Goal: Navigation & Orientation: Find specific page/section

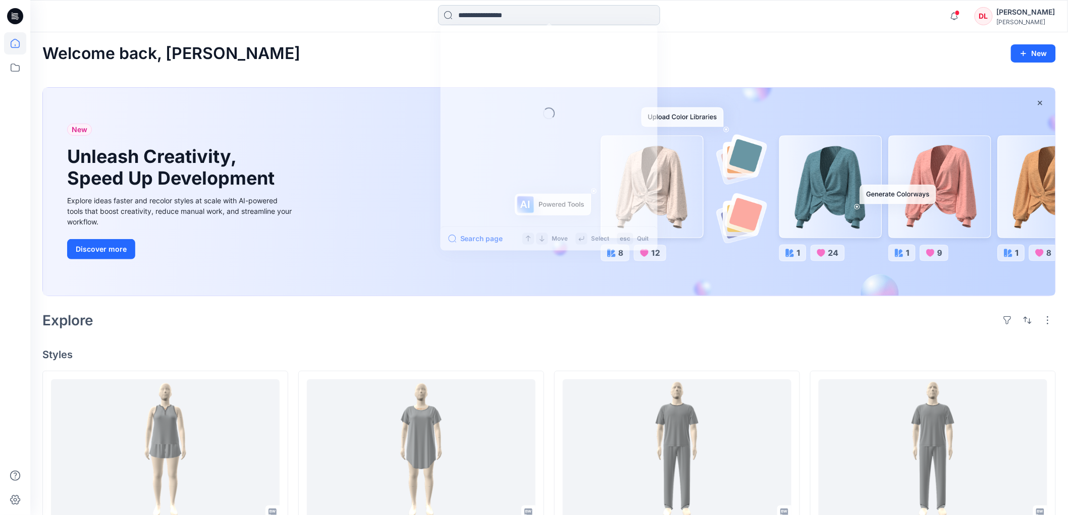
click at [475, 15] on input at bounding box center [549, 15] width 222 height 20
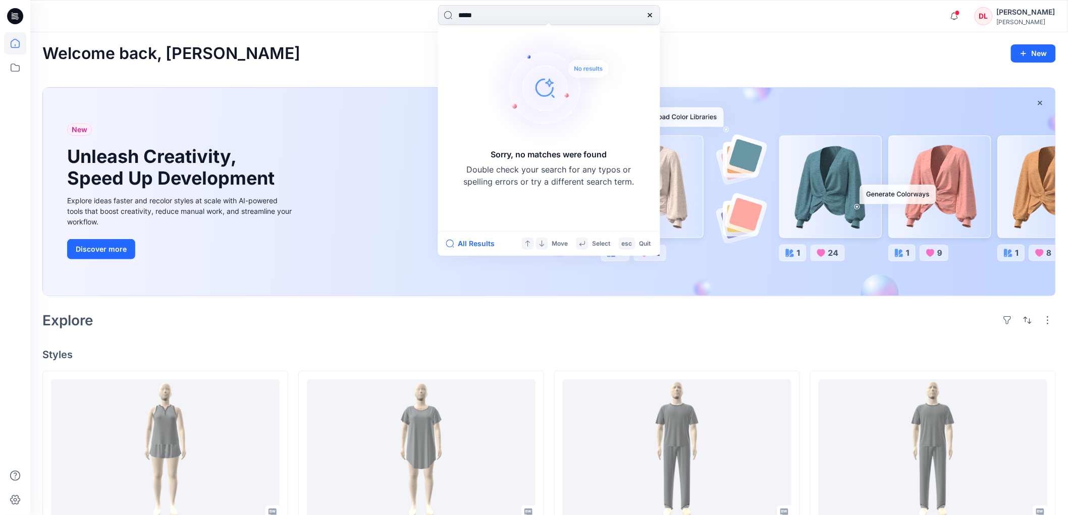
type input "*****"
click at [13, 72] on icon at bounding box center [15, 68] width 22 height 22
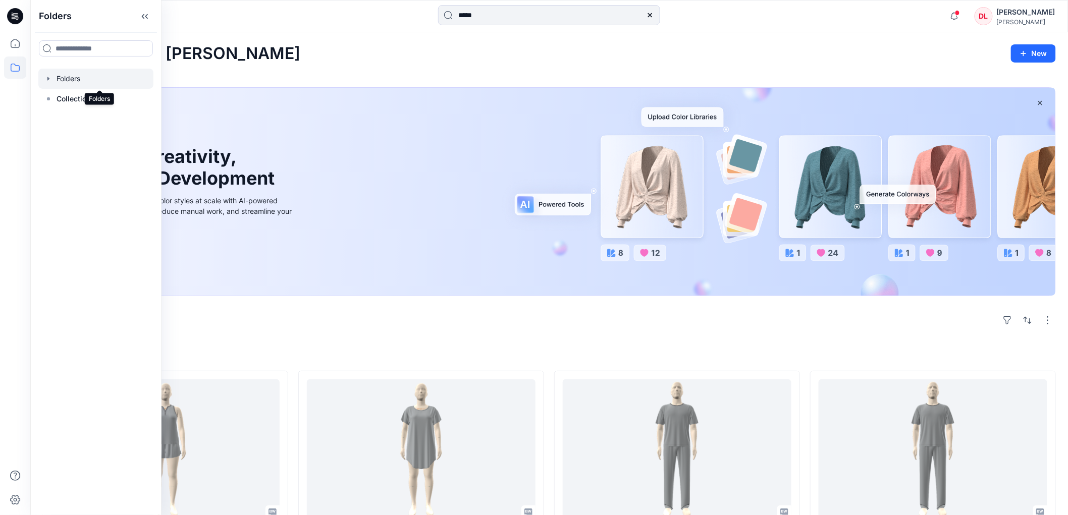
click at [76, 83] on div at bounding box center [95, 79] width 115 height 20
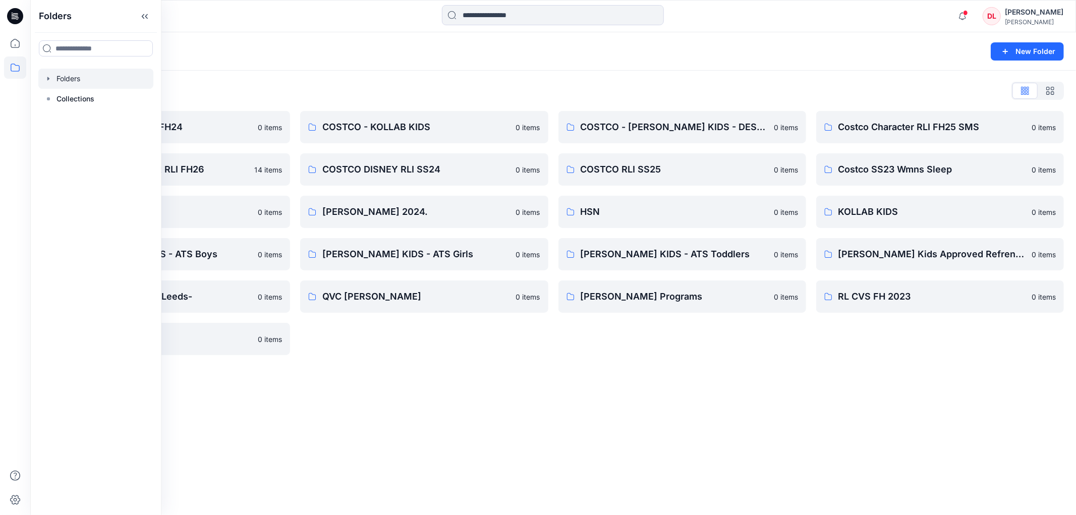
click at [629, 473] on div "Folders New Folder Folders List COSTCO DISNEY RLI FH24 0 items COSTCO CHARACTER…" at bounding box center [553, 273] width 1046 height 483
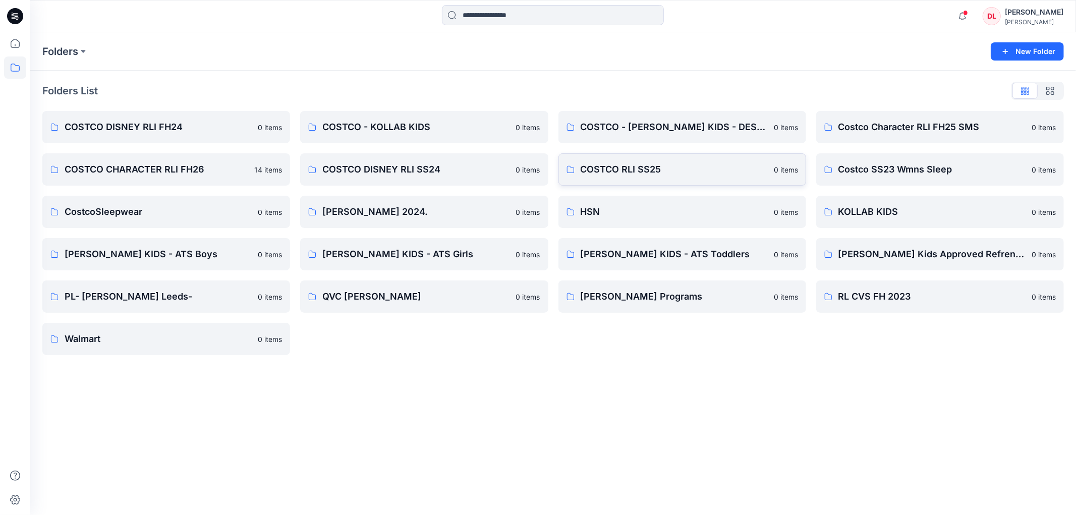
click at [639, 170] on p "COSTCO RLI SS25" at bounding box center [674, 169] width 187 height 14
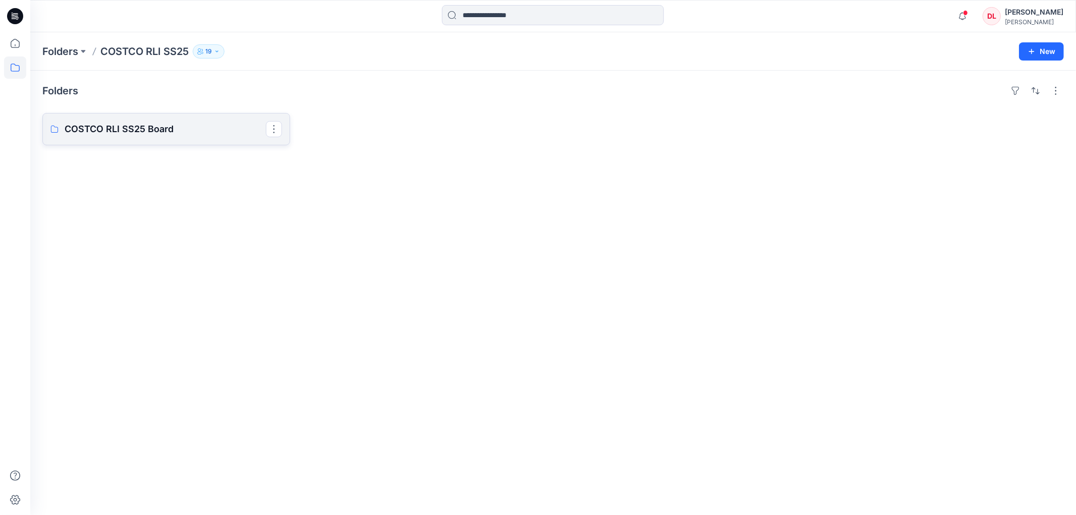
click at [124, 129] on p "COSTCO RLI SS25 Board" at bounding box center [165, 129] width 201 height 14
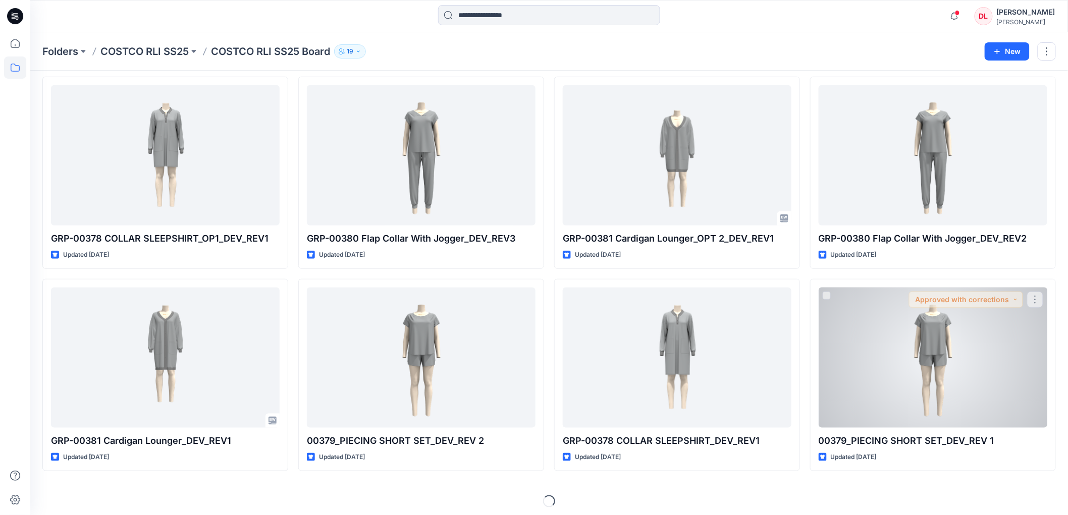
scroll to position [243, 0]
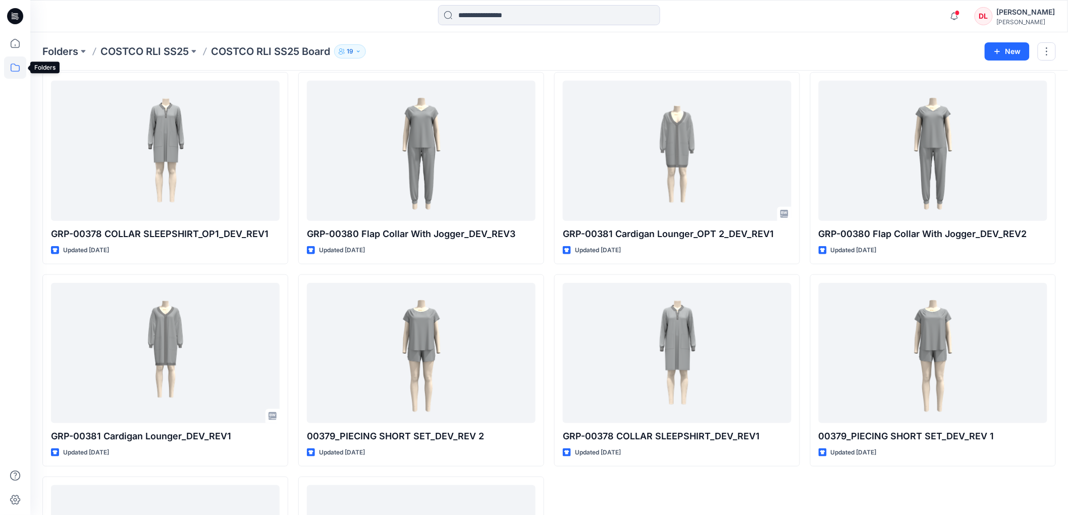
click at [9, 71] on icon at bounding box center [15, 68] width 22 height 22
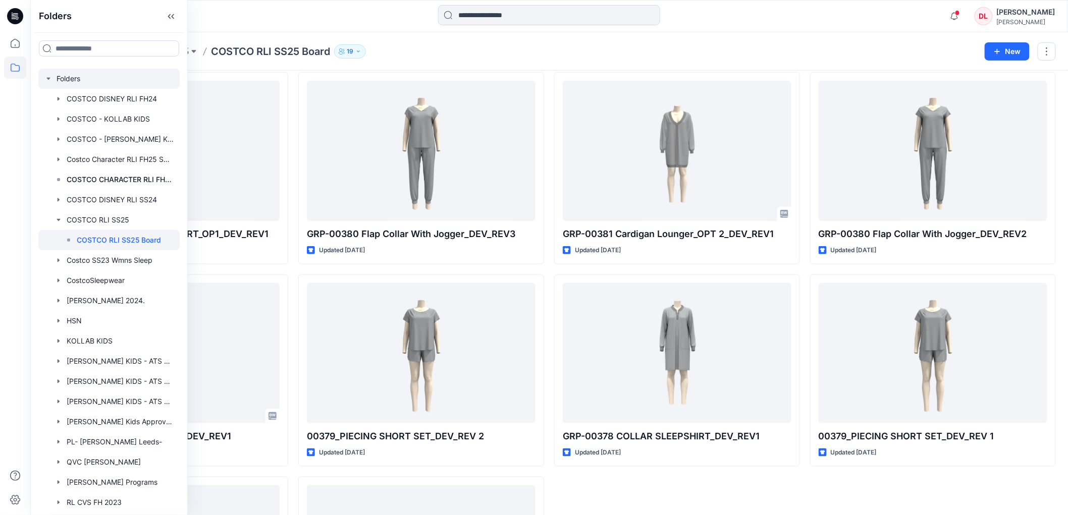
click at [67, 74] on div at bounding box center [108, 79] width 141 height 20
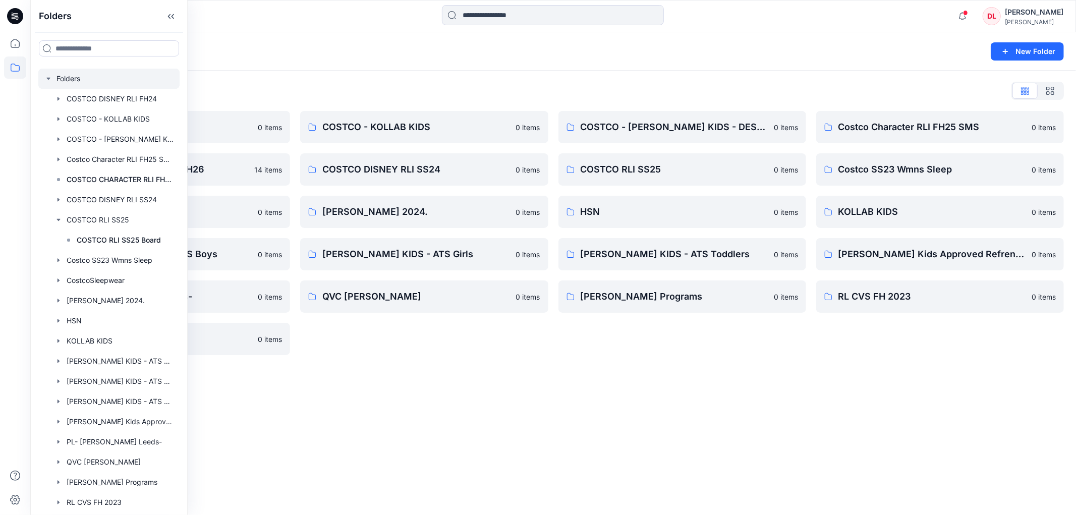
click at [616, 440] on div "Folders New Folder Folders List COSTCO DISNEY RLI FH24 0 items COSTCO CHARACTER…" at bounding box center [553, 273] width 1046 height 483
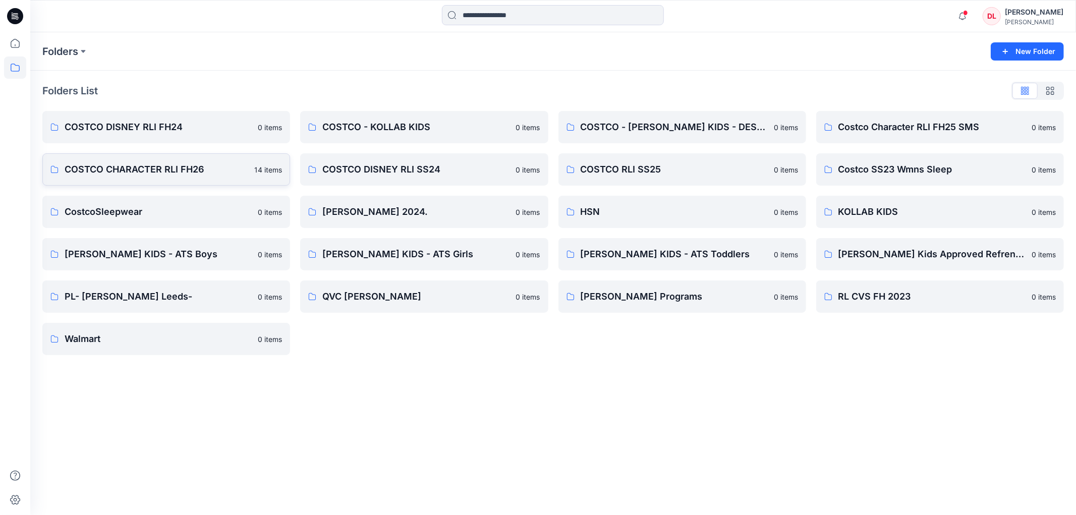
click at [212, 166] on p "COSTCO CHARACTER RLI FH26" at bounding box center [157, 169] width 184 height 14
